Goal: Navigation & Orientation: Find specific page/section

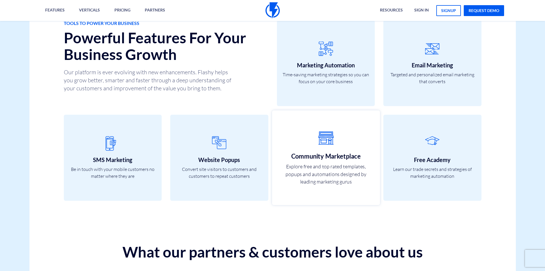
scroll to position [1699, 0]
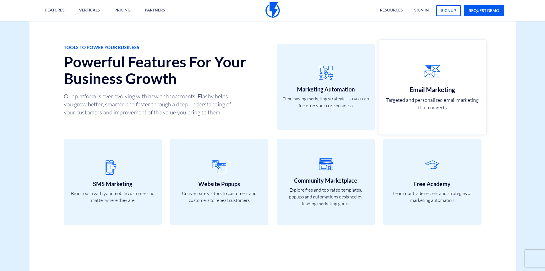
click at [471, 90] on h3 "Email Marketing" at bounding box center [432, 89] width 95 height 7
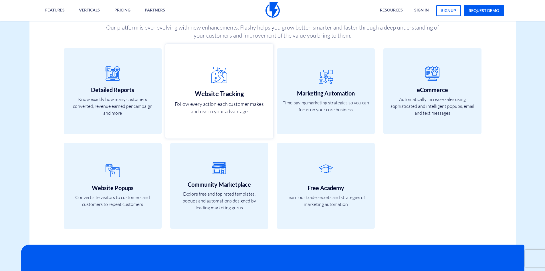
scroll to position [2004, 0]
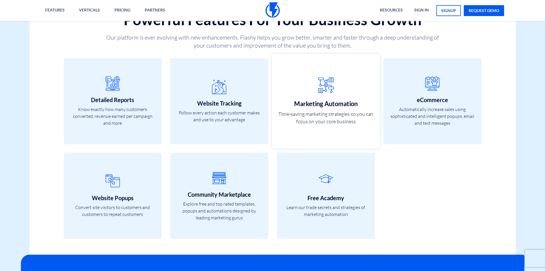
click at [334, 99] on link "Marketing Automation Time-saving marketing strategies so you can focus on your …" at bounding box center [326, 101] width 108 height 94
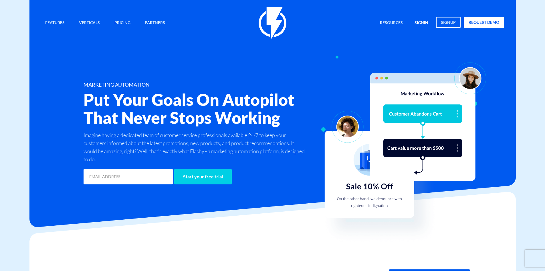
click at [422, 22] on link "signin" at bounding box center [422, 23] width 22 height 12
